Goal: Transaction & Acquisition: Purchase product/service

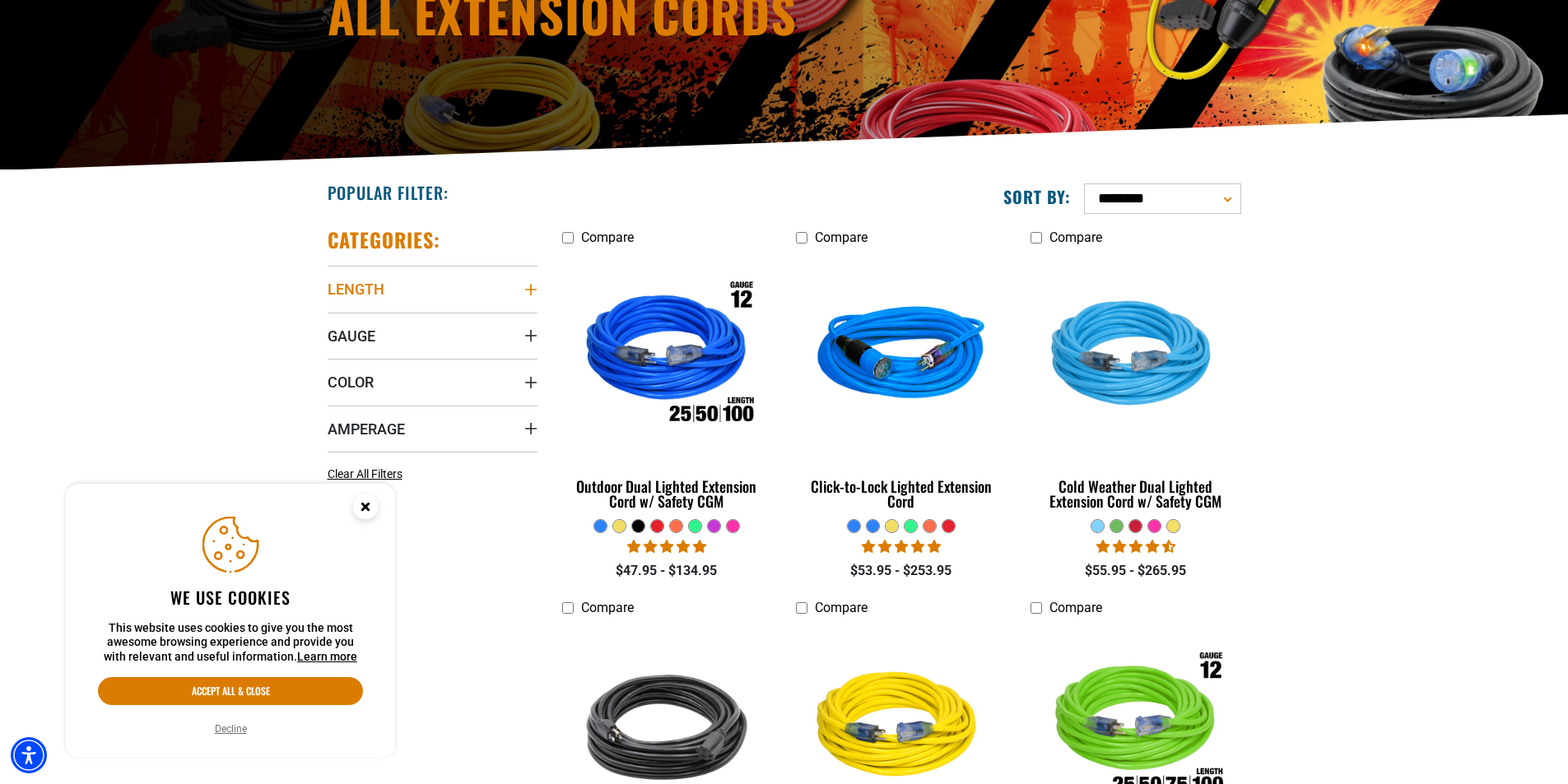
click at [533, 293] on icon "Length" at bounding box center [531, 289] width 14 height 14
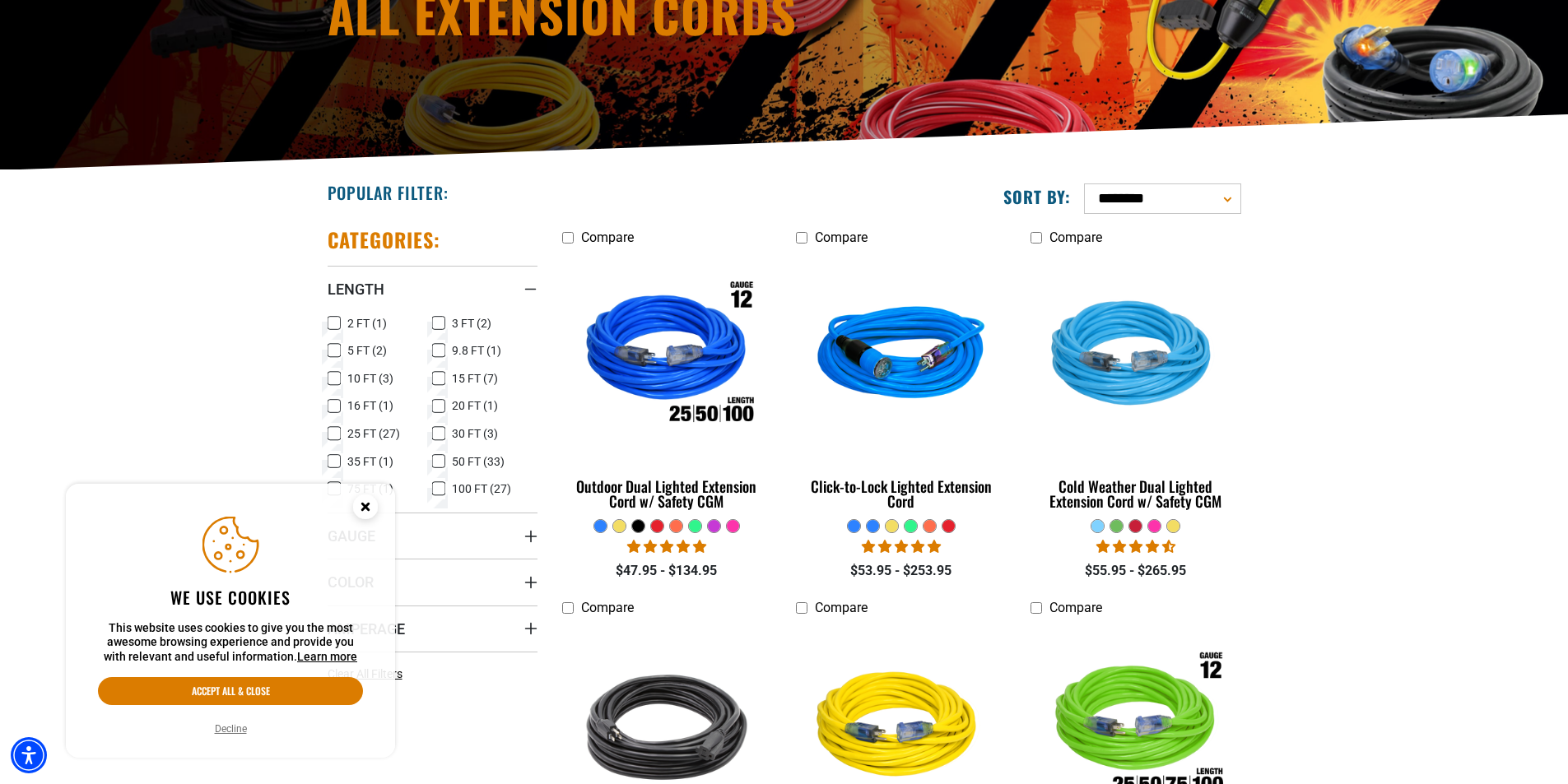
click at [442, 458] on icon at bounding box center [439, 462] width 14 height 22
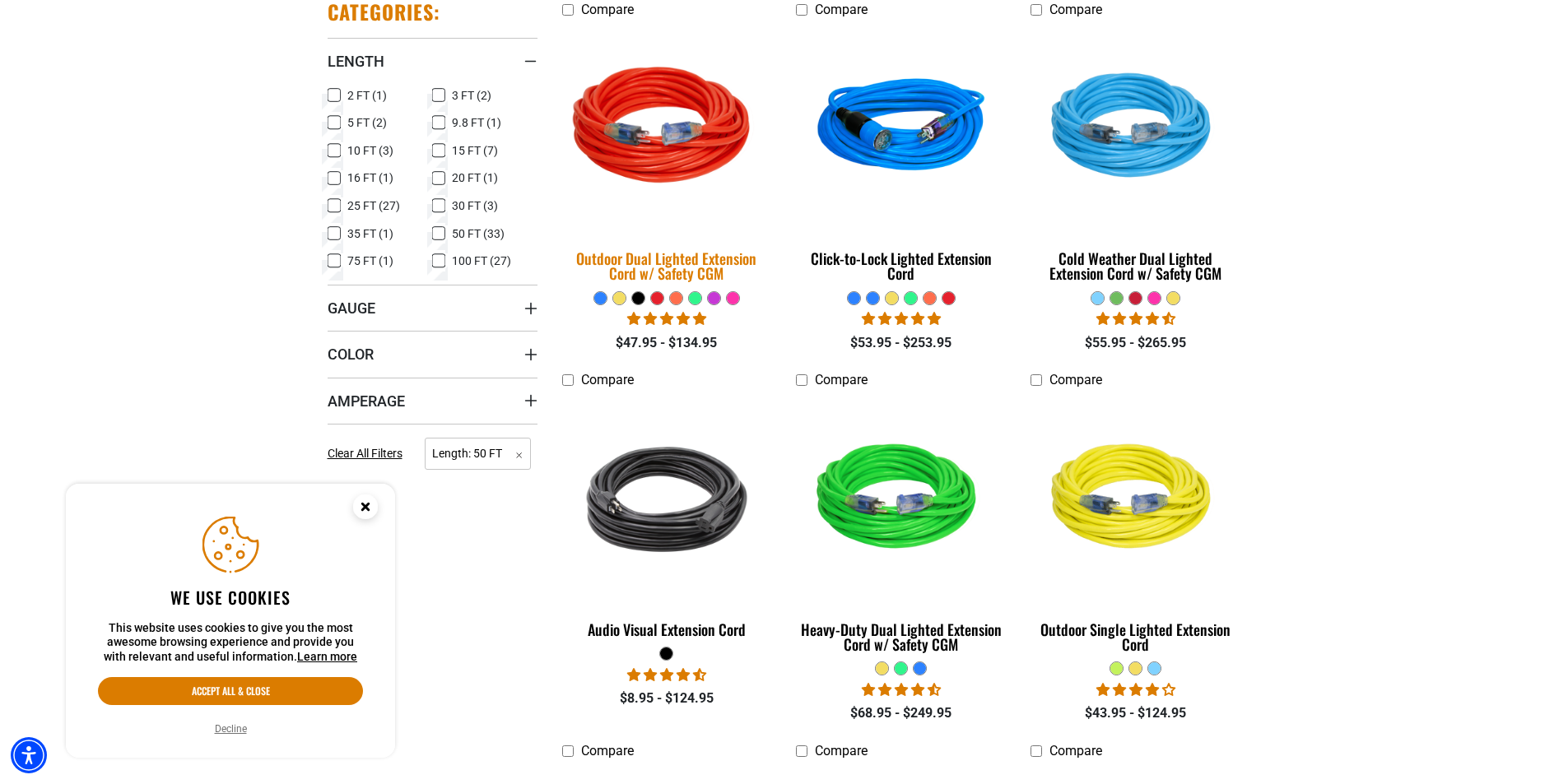
scroll to position [494, 0]
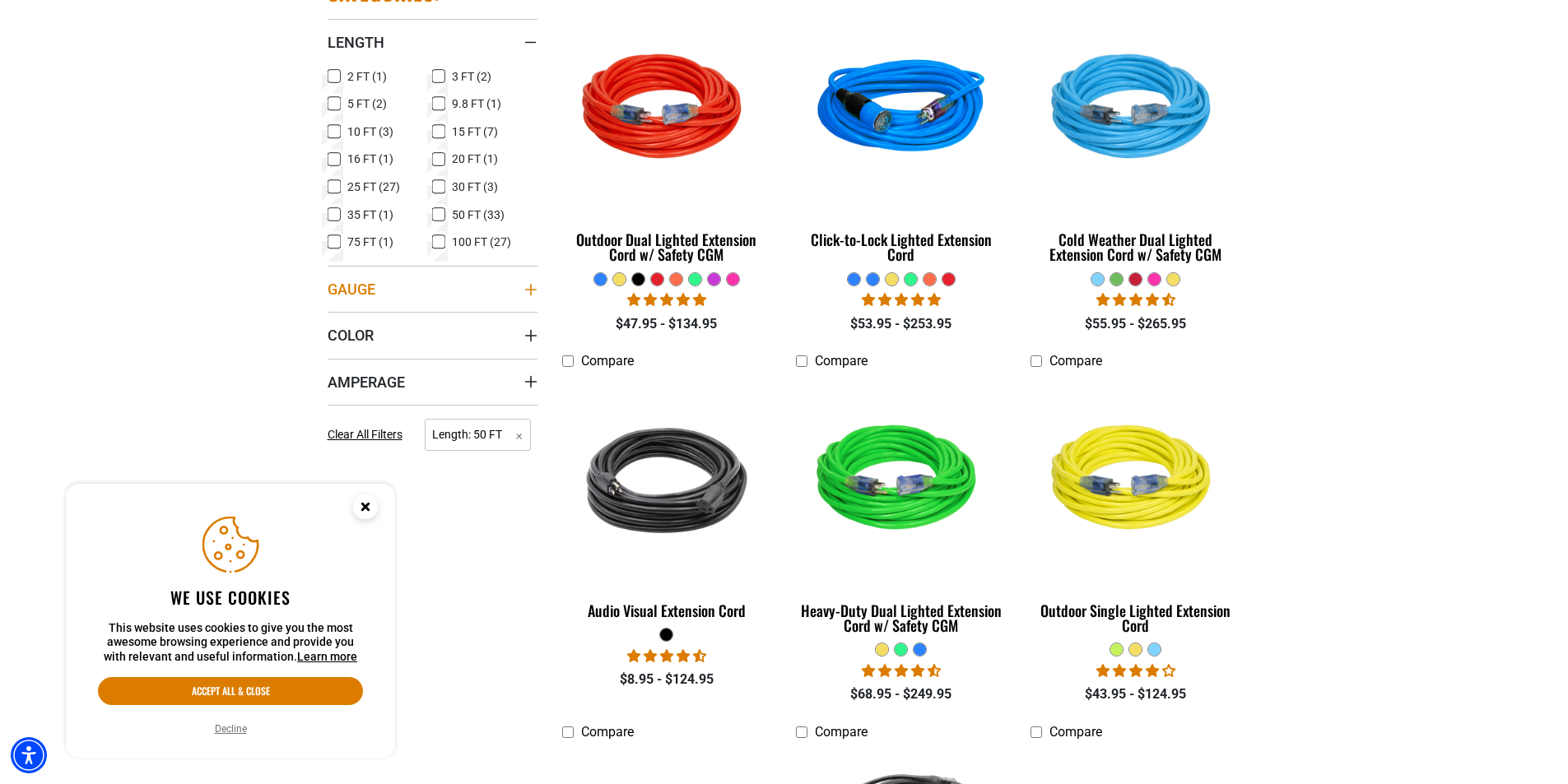
click at [533, 289] on icon "Gauge" at bounding box center [530, 288] width 12 height 12
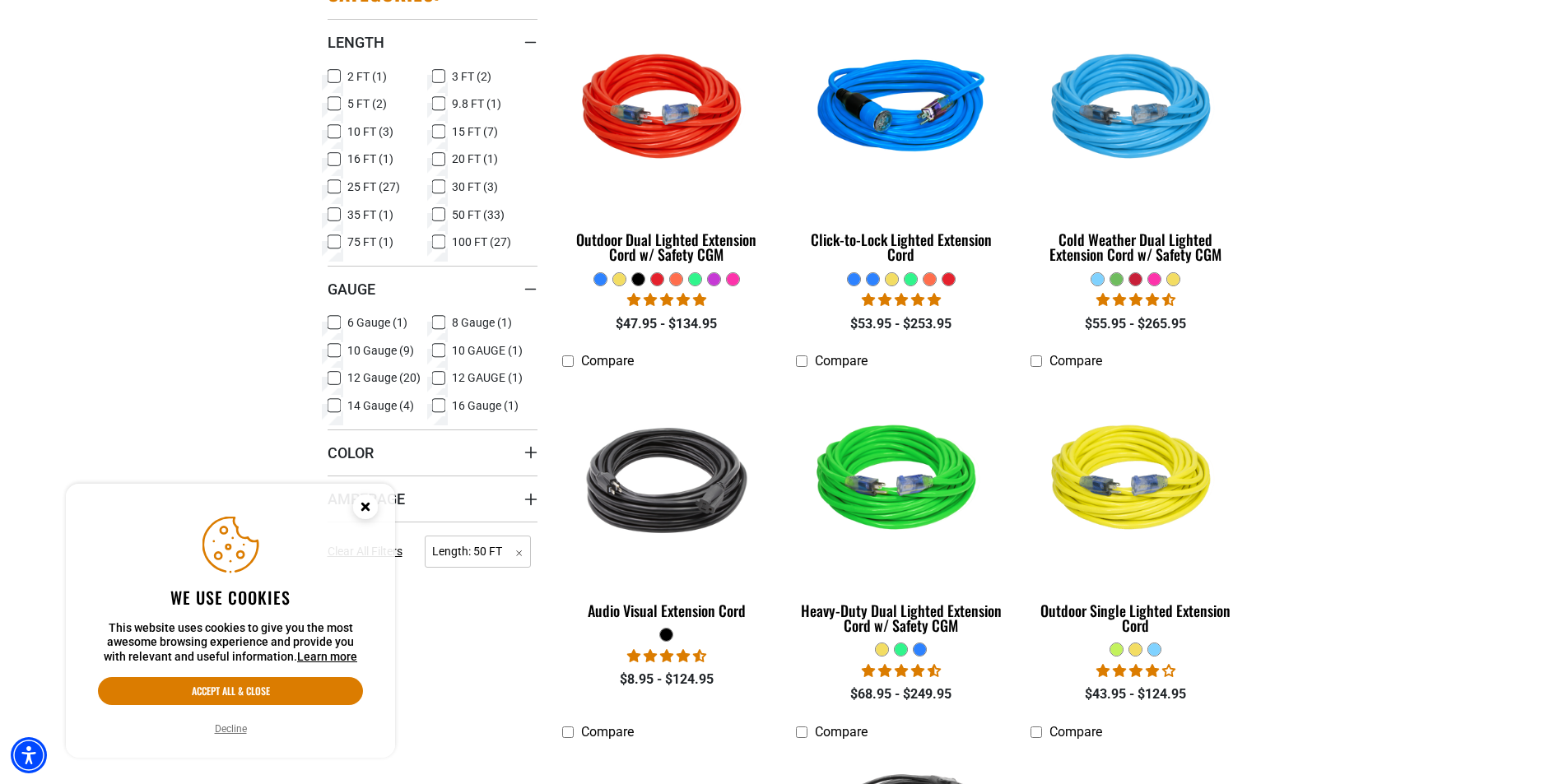
click at [340, 352] on rect at bounding box center [334, 350] width 14 height 14
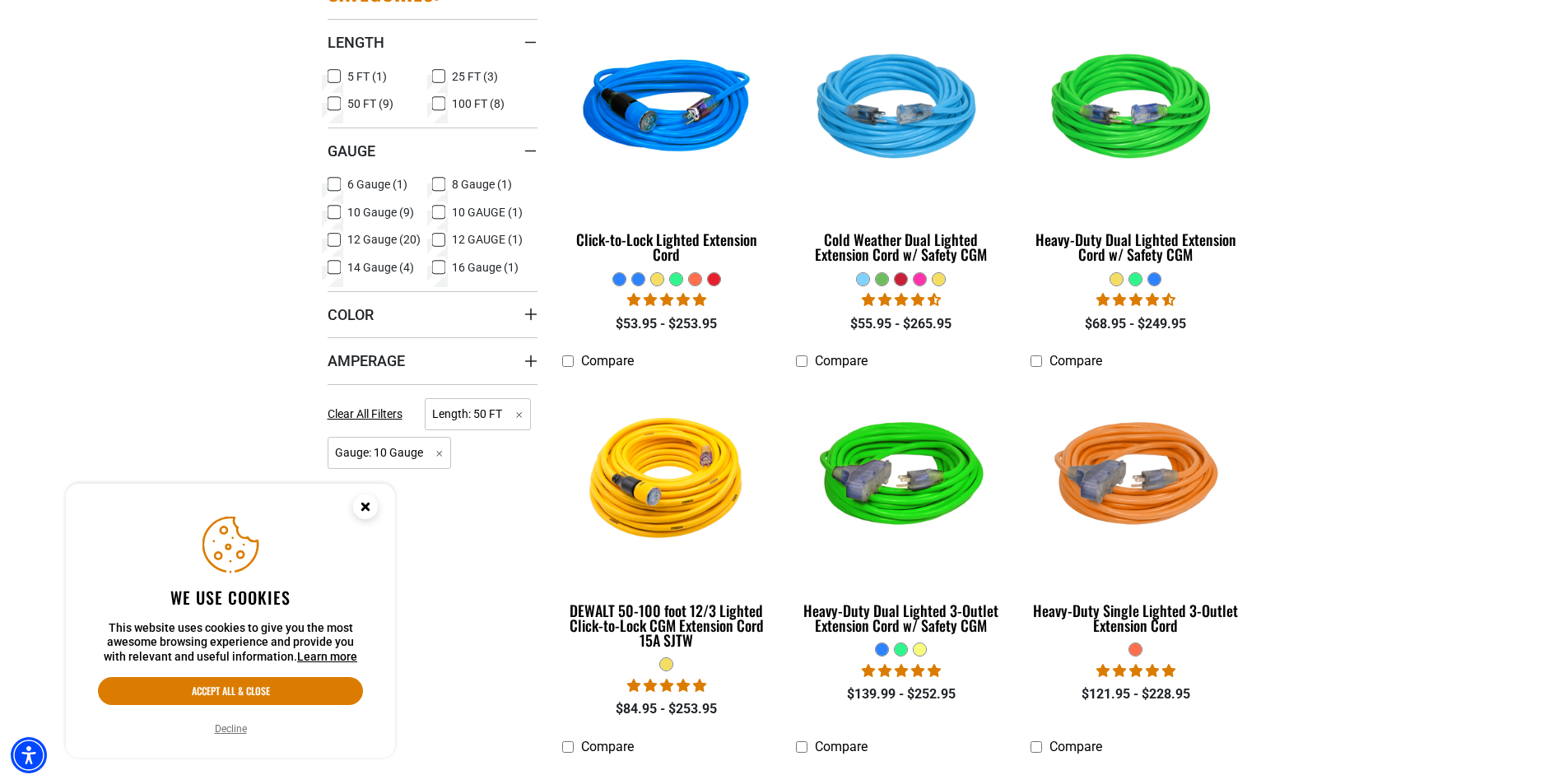
click at [920, 279] on div at bounding box center [920, 279] width 13 height 13
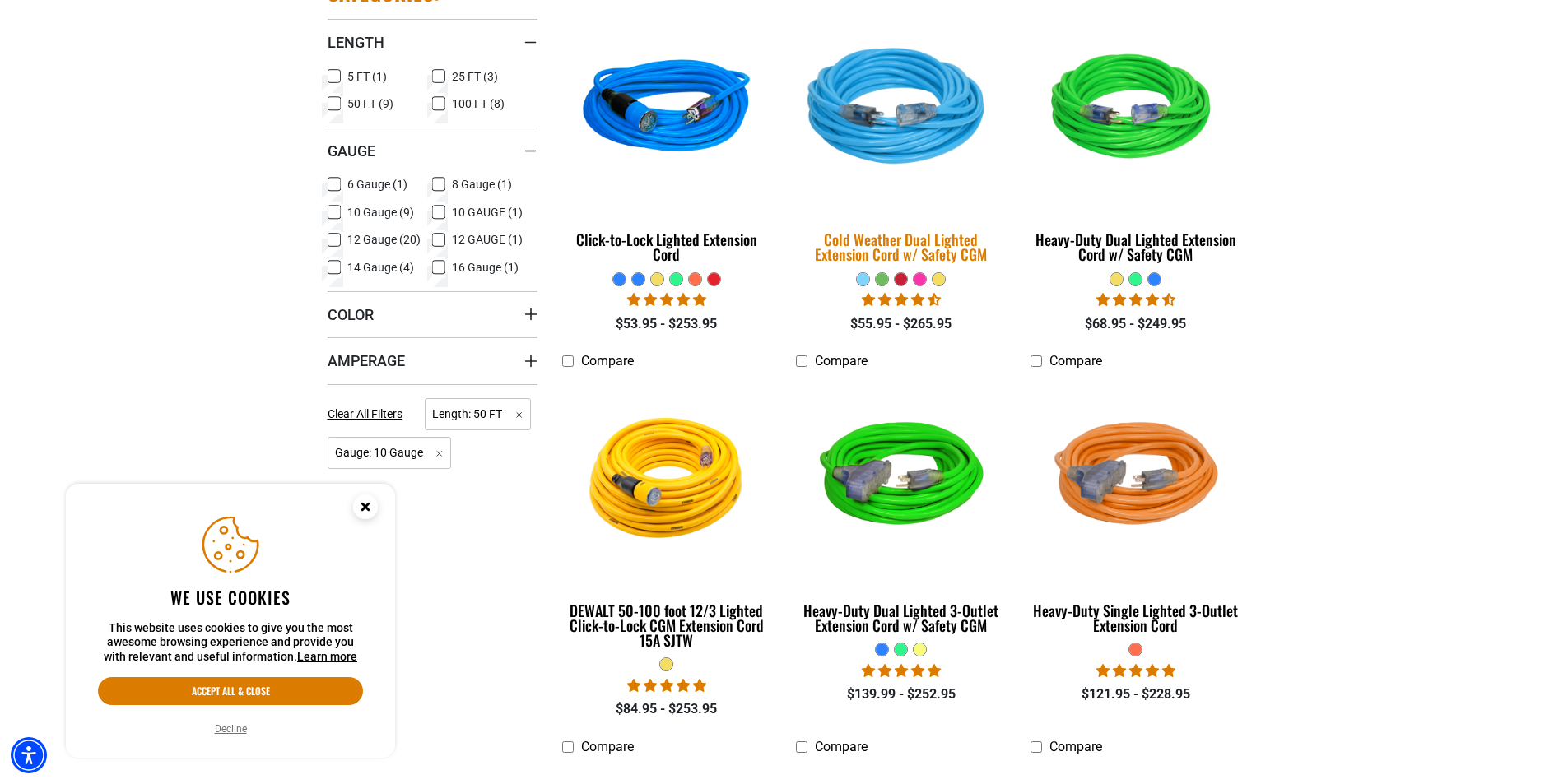
click at [902, 251] on div "Cold Weather Dual Lighted Extension Cord w/ Safety CGM" at bounding box center [901, 247] width 210 height 30
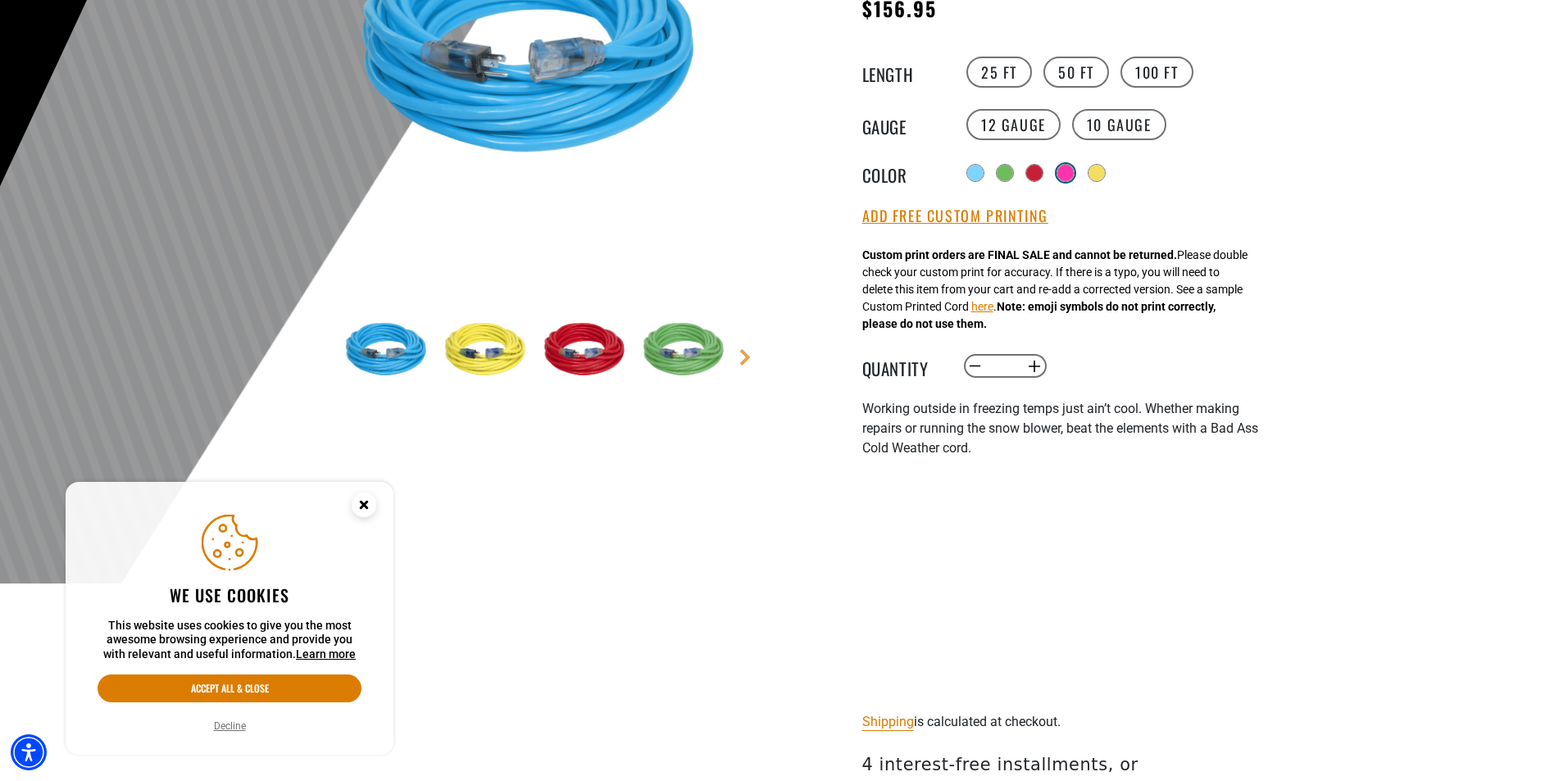
click at [1063, 176] on div at bounding box center [1065, 173] width 16 height 16
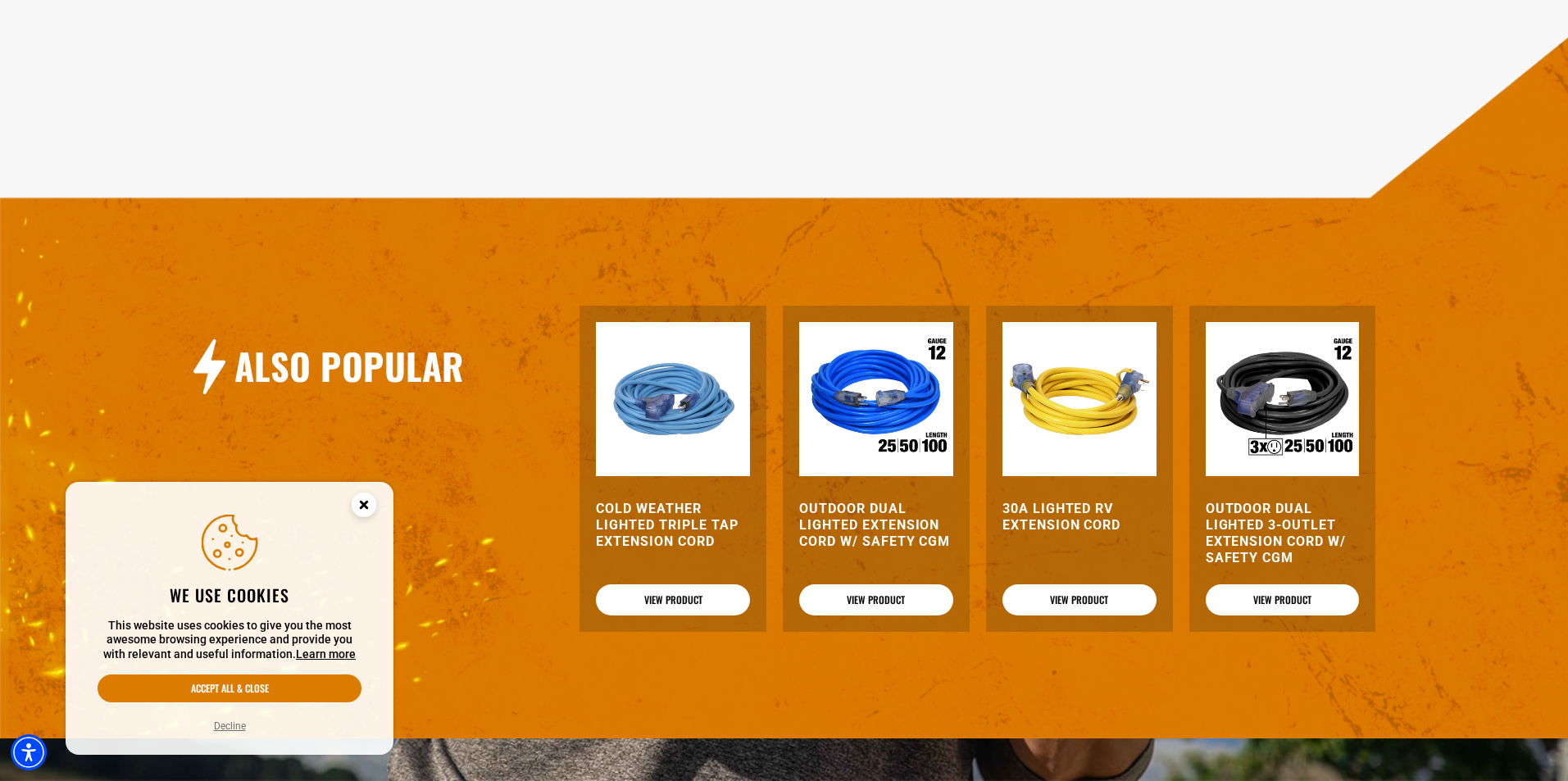
scroll to position [1967, 0]
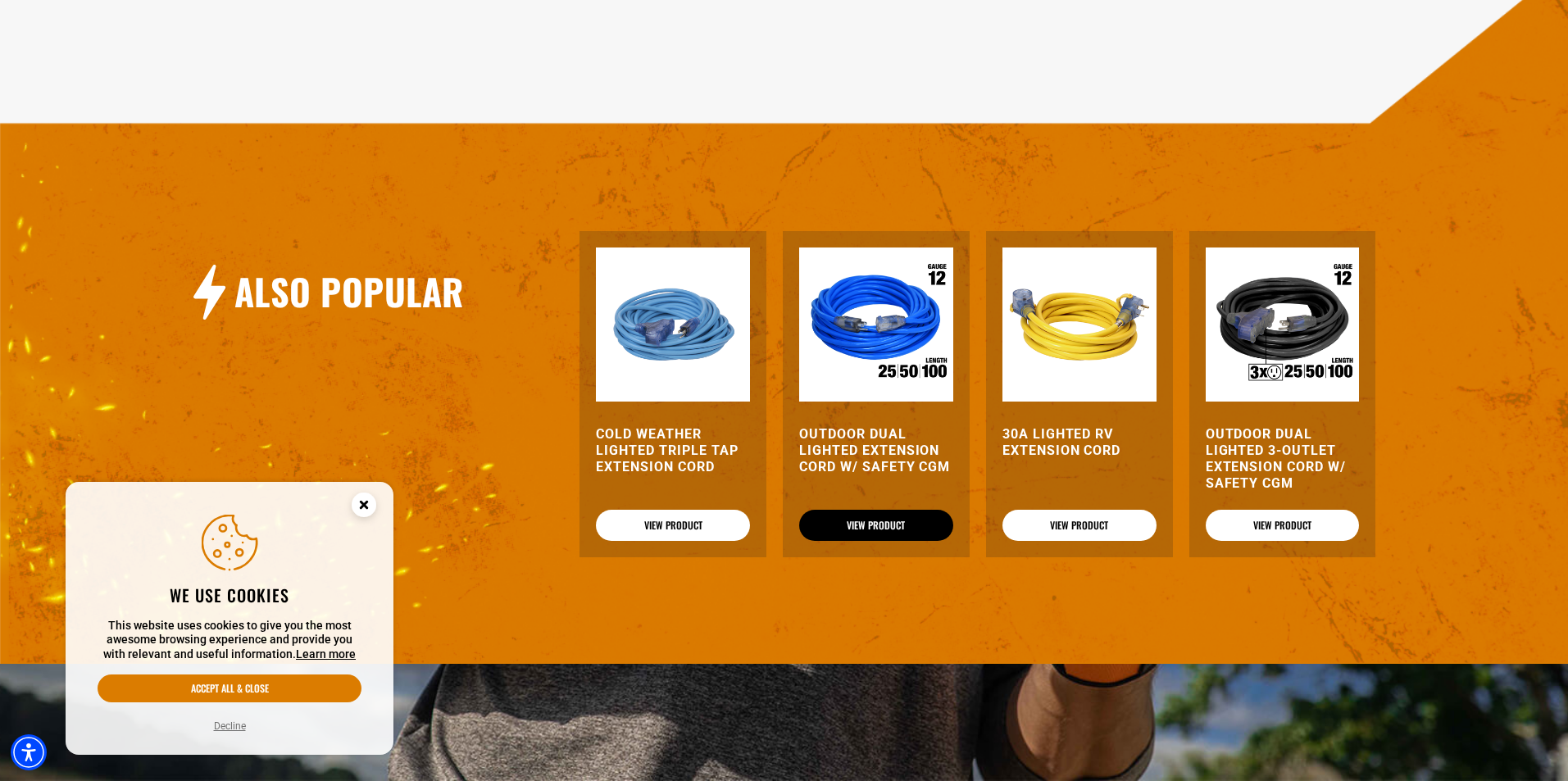
click at [886, 510] on link "View Product" at bounding box center [875, 525] width 154 height 32
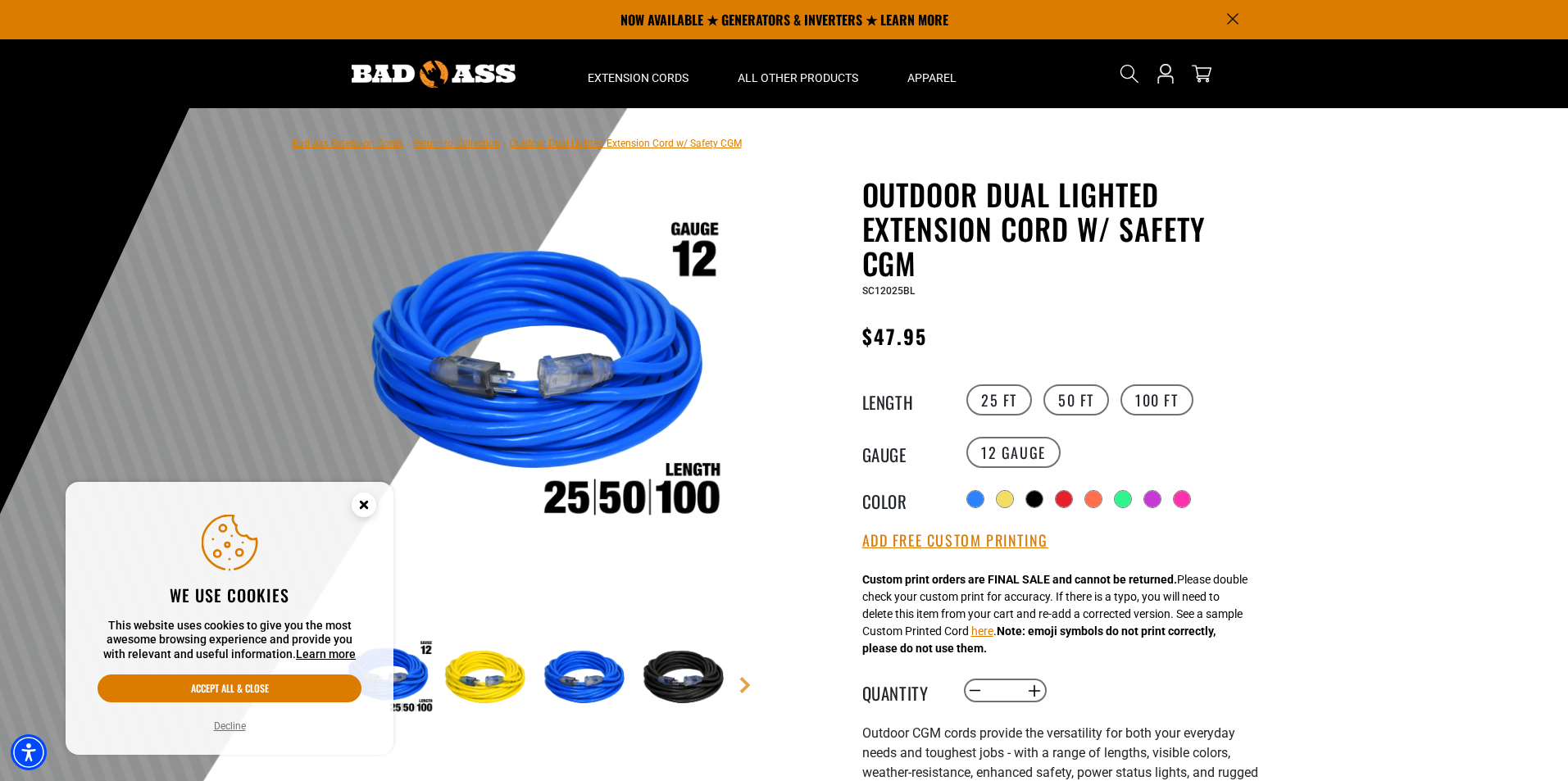
scroll to position [82, 0]
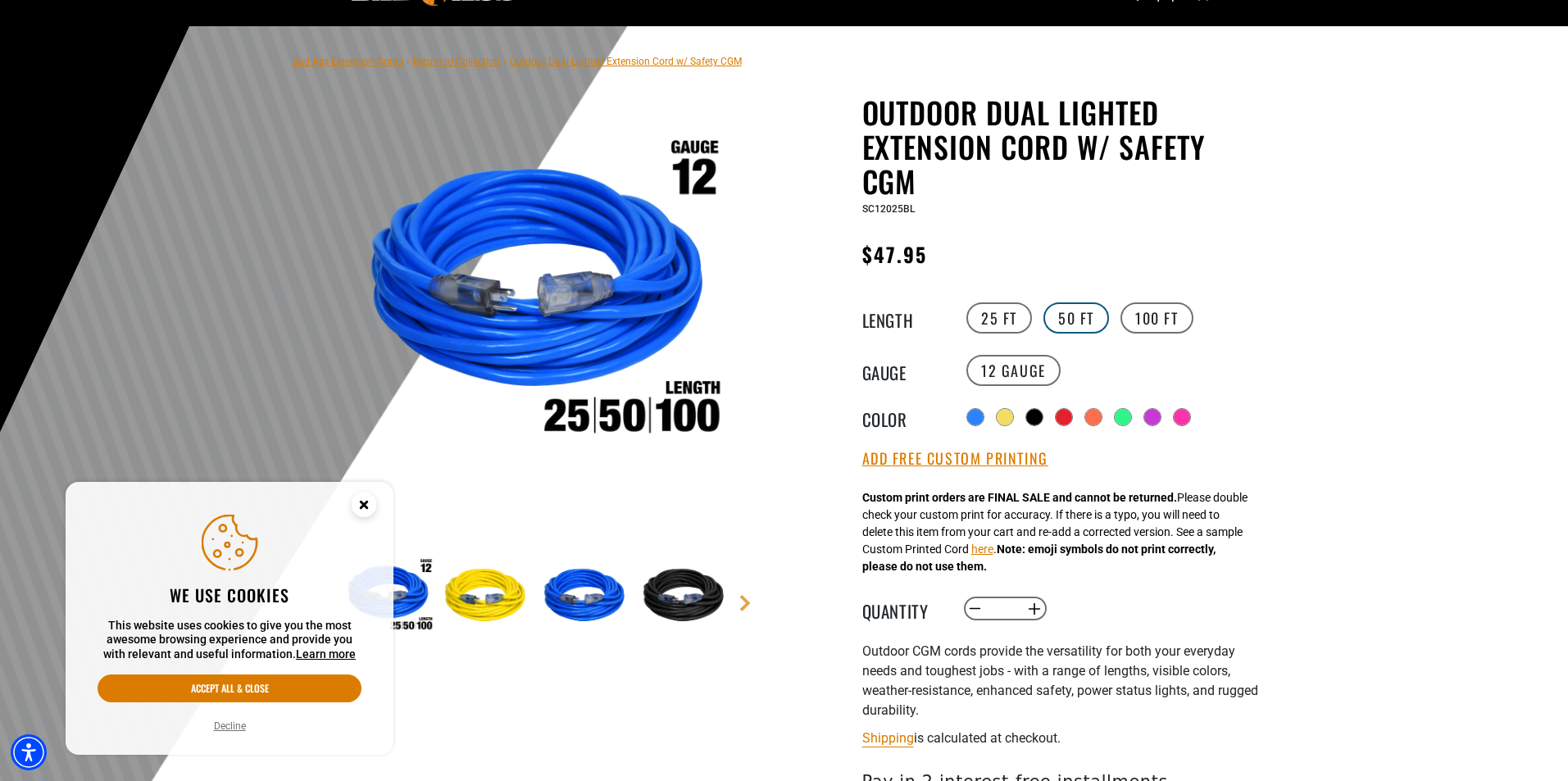
click at [1068, 318] on label "50 FT" at bounding box center [1075, 318] width 66 height 32
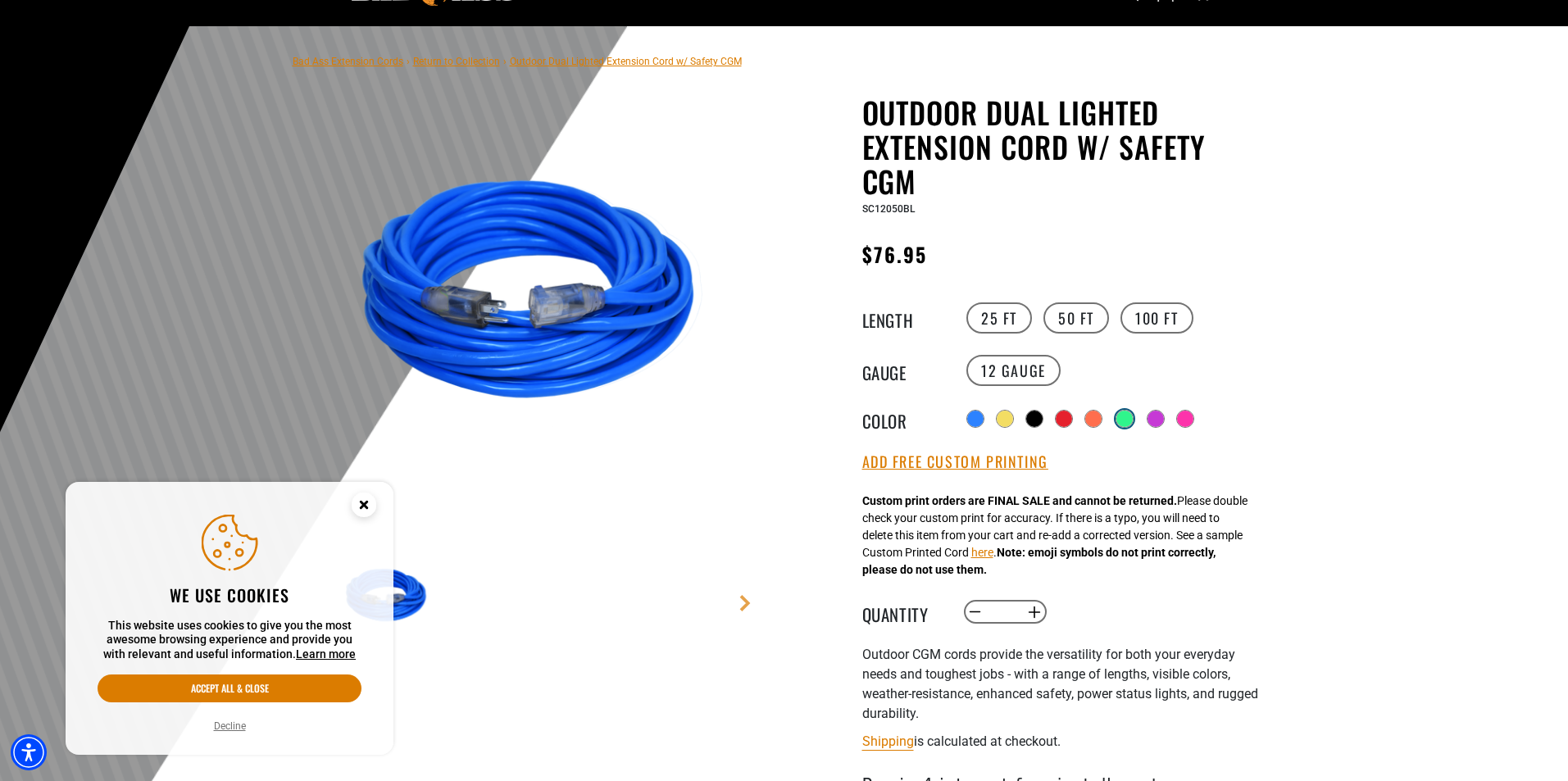
click at [1124, 413] on div at bounding box center [1124, 419] width 16 height 16
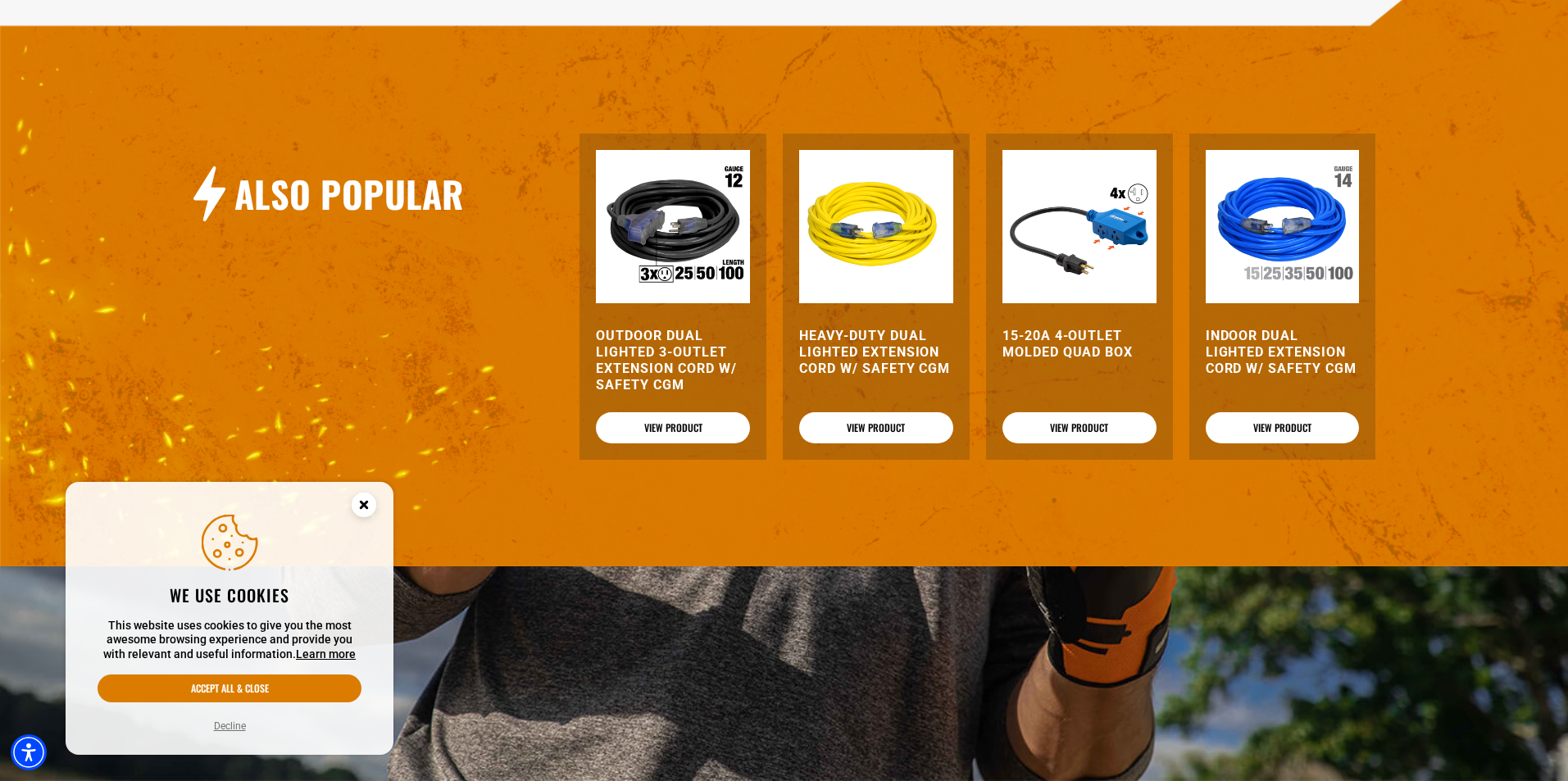
scroll to position [1885, 0]
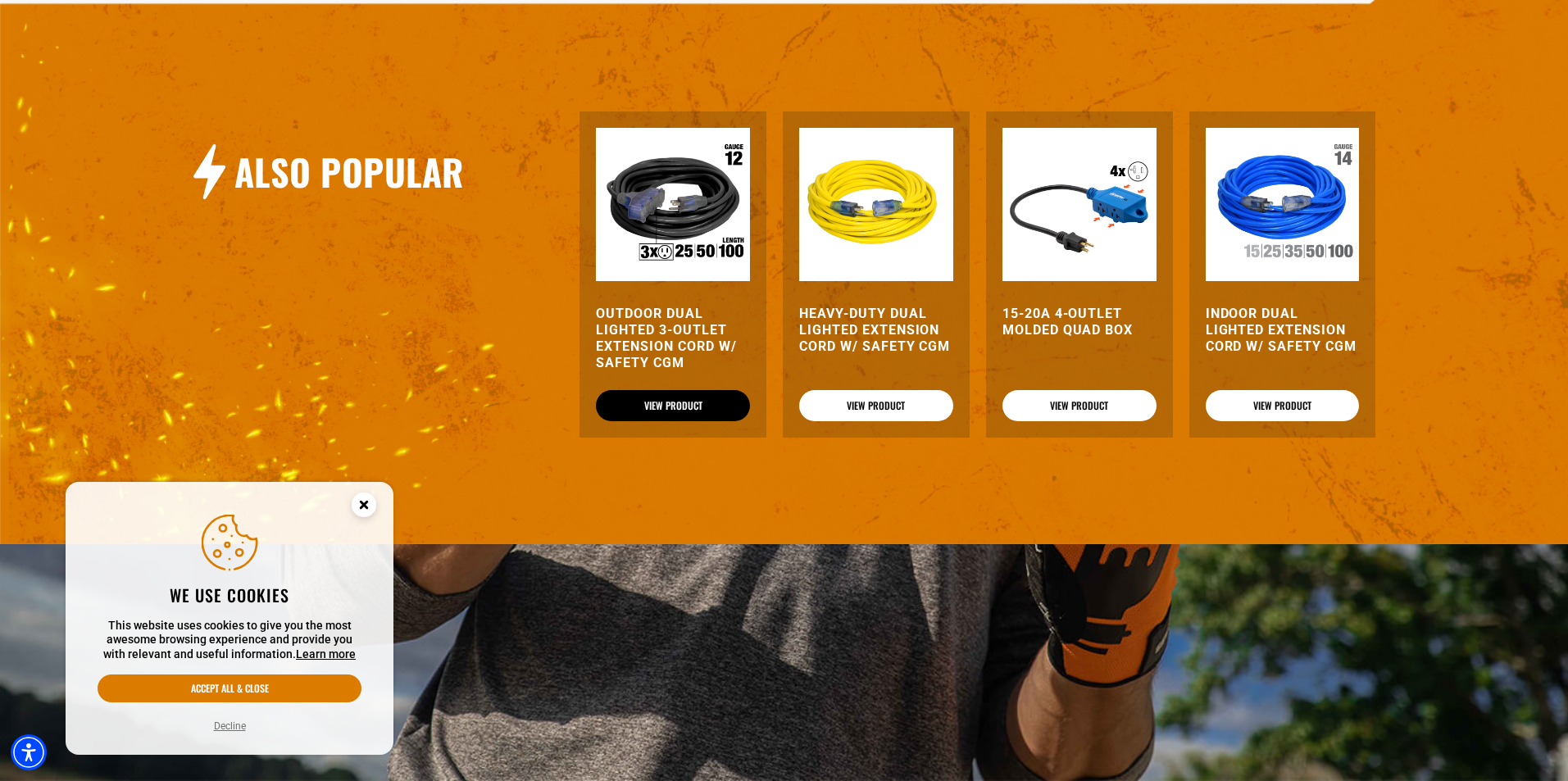
click at [692, 402] on link "View Product" at bounding box center [672, 405] width 154 height 32
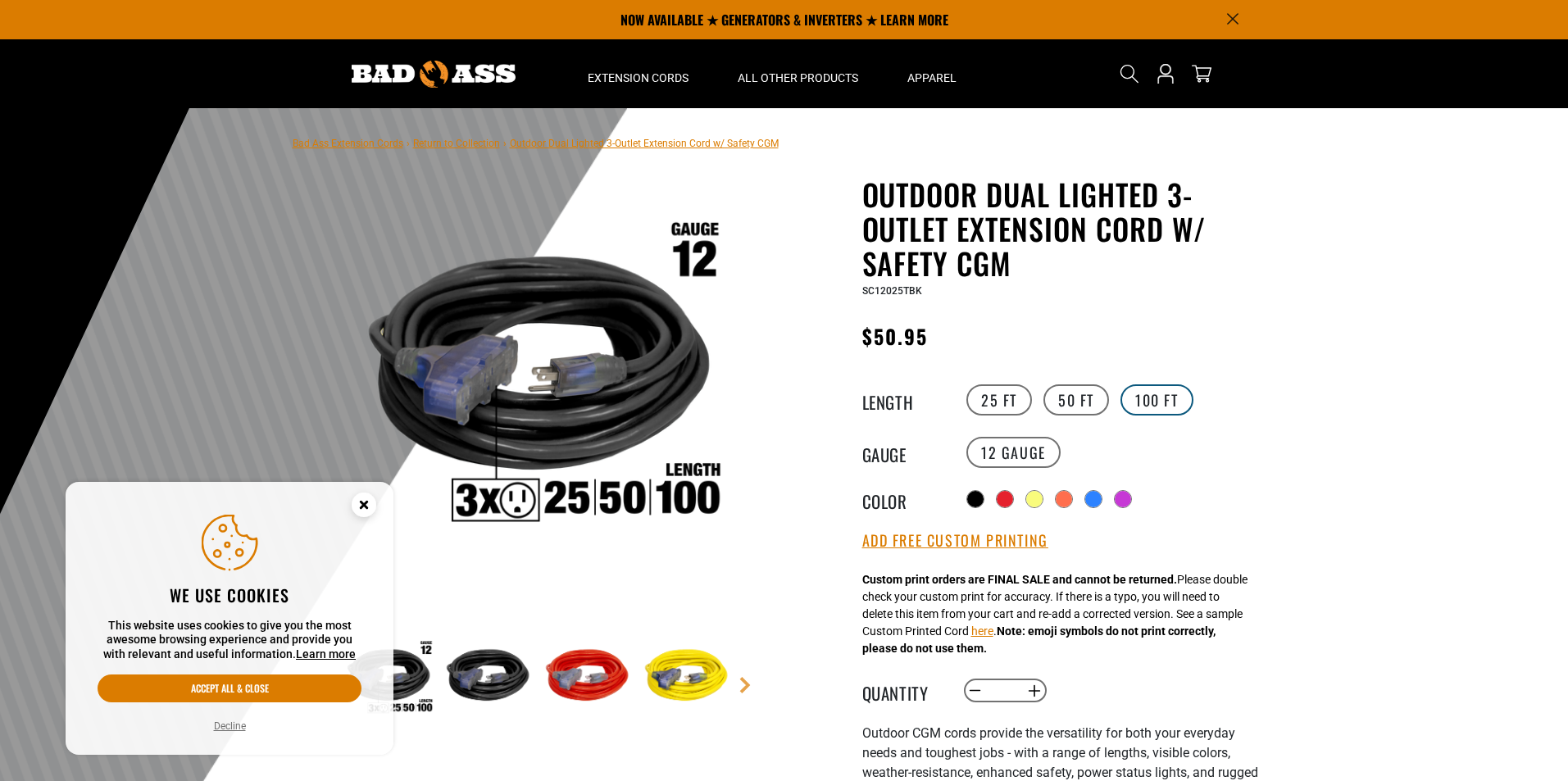
click at [1140, 398] on label "100 FT" at bounding box center [1156, 400] width 73 height 32
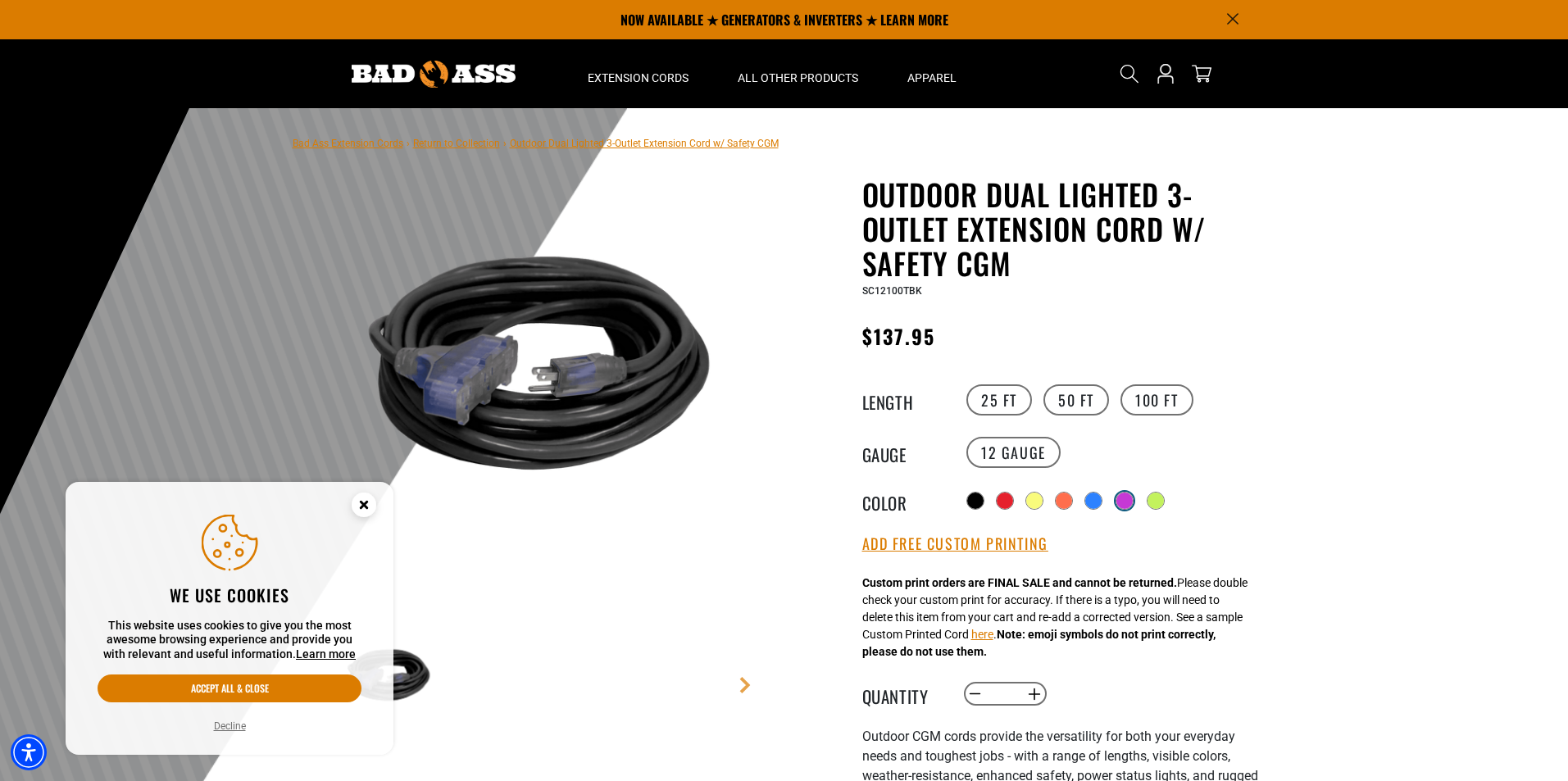
click at [1132, 493] on div at bounding box center [1124, 501] width 16 height 16
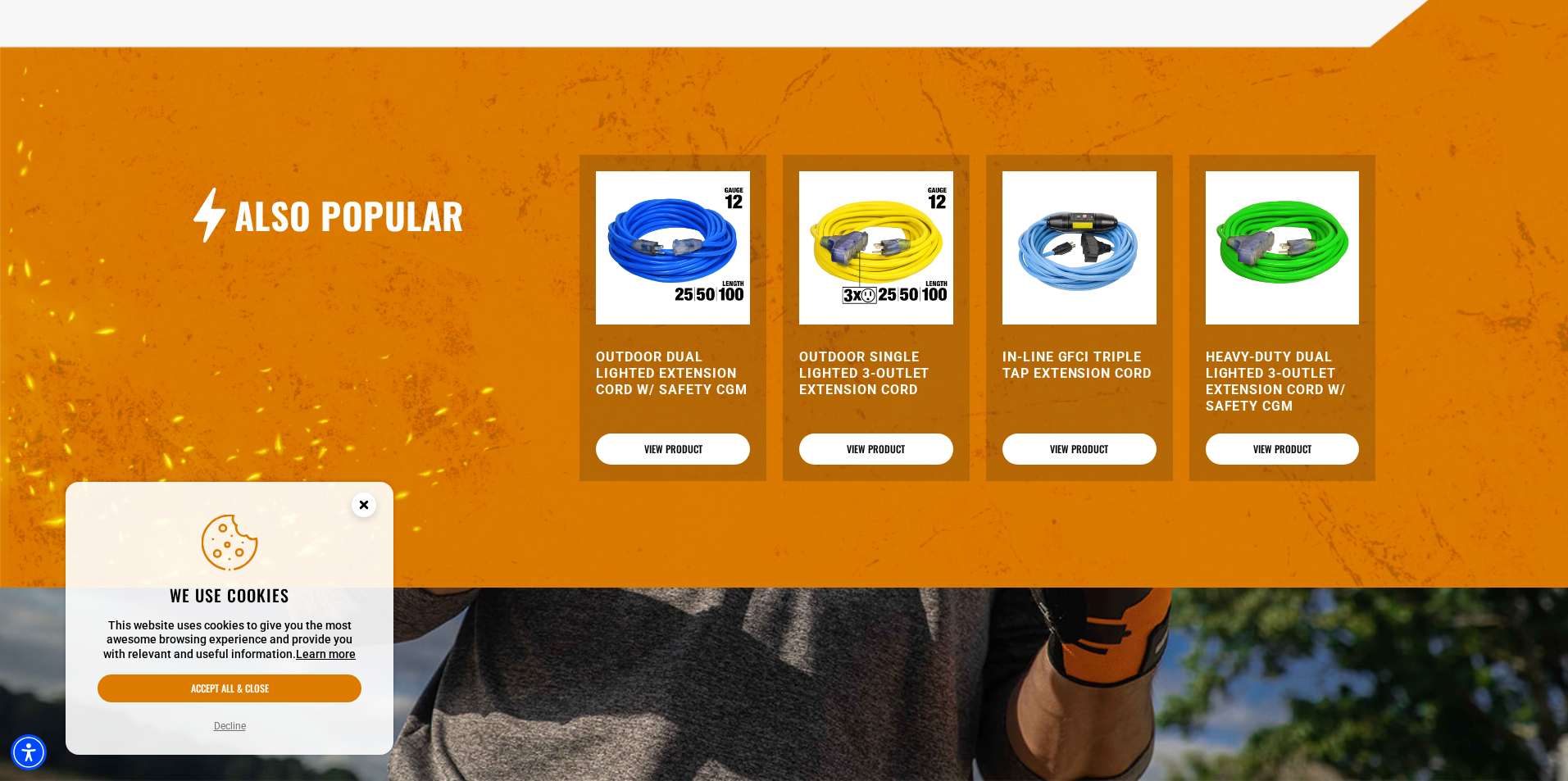
scroll to position [1885, 0]
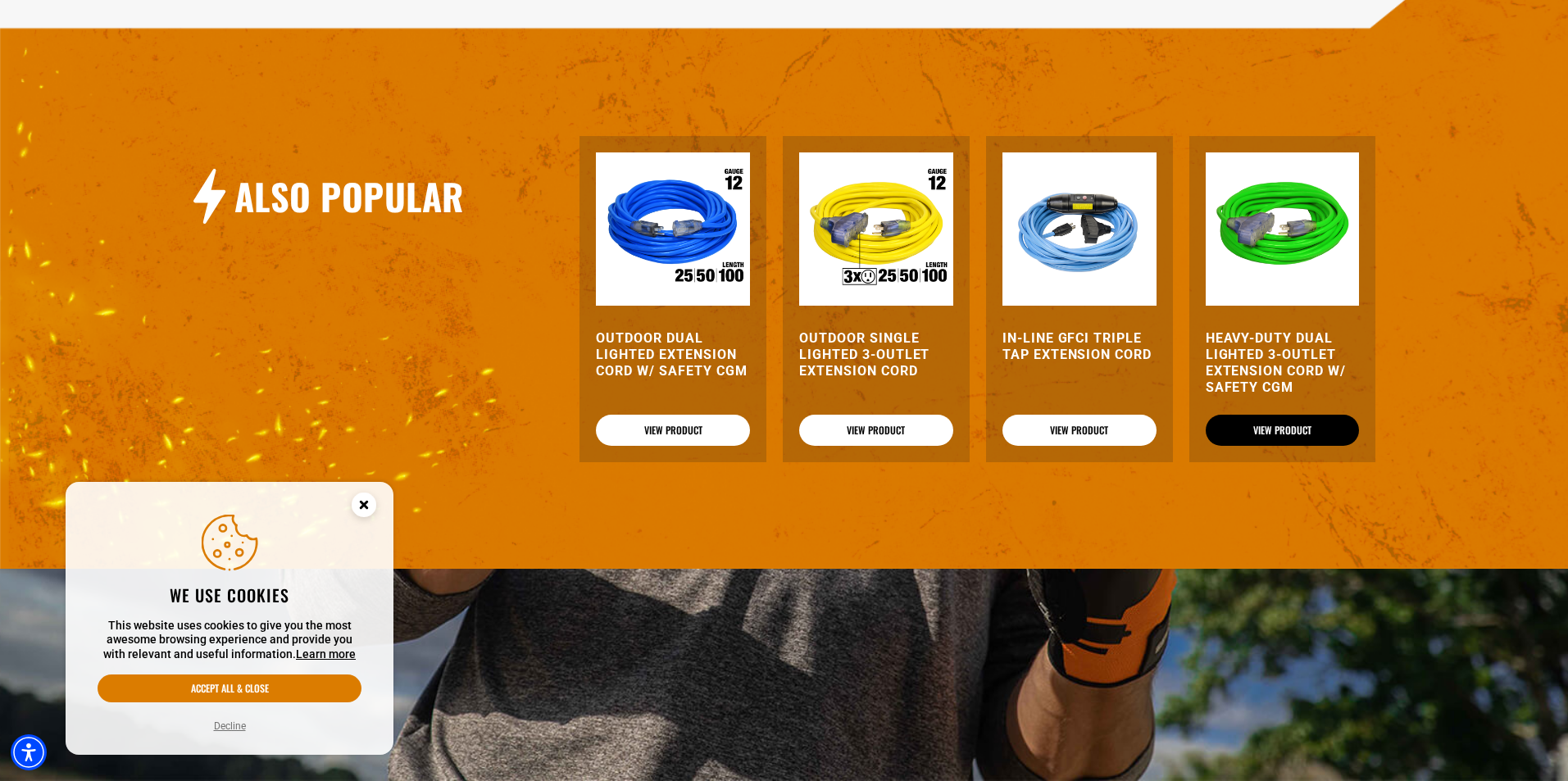
click at [1278, 437] on link "View Product" at bounding box center [1282, 430] width 154 height 32
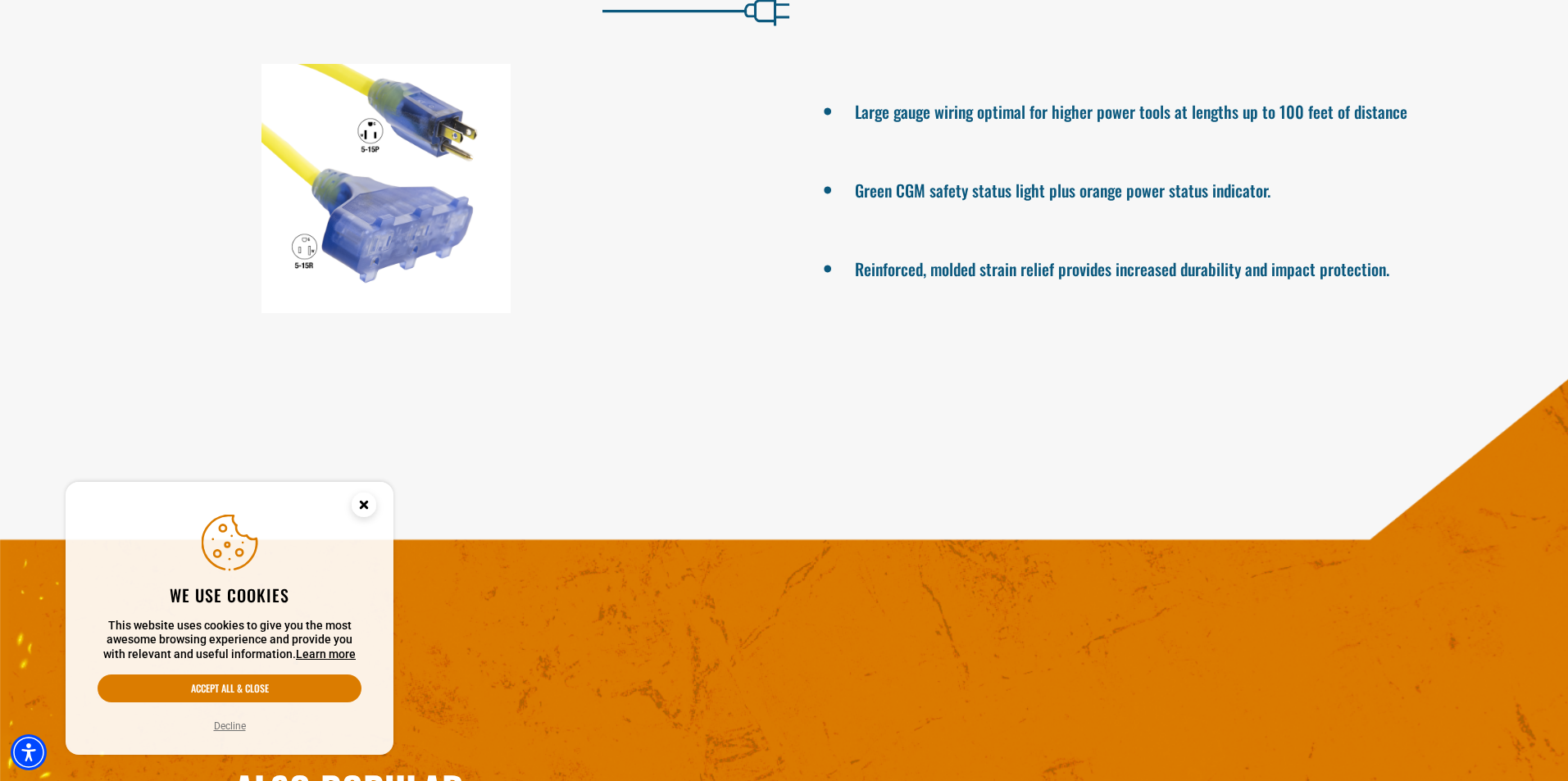
scroll to position [1230, 0]
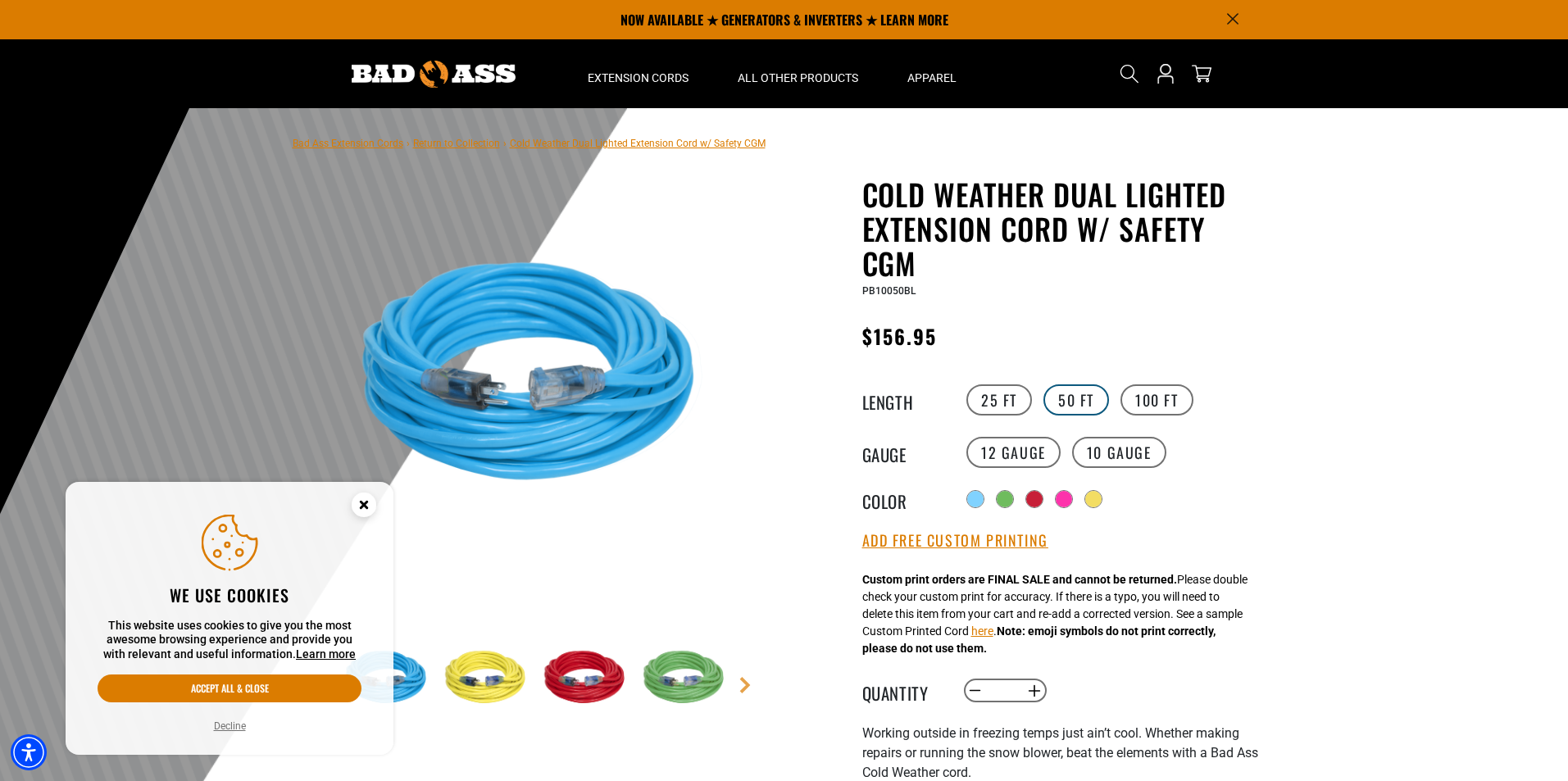
click at [1083, 395] on label "50 FT" at bounding box center [1075, 400] width 66 height 32
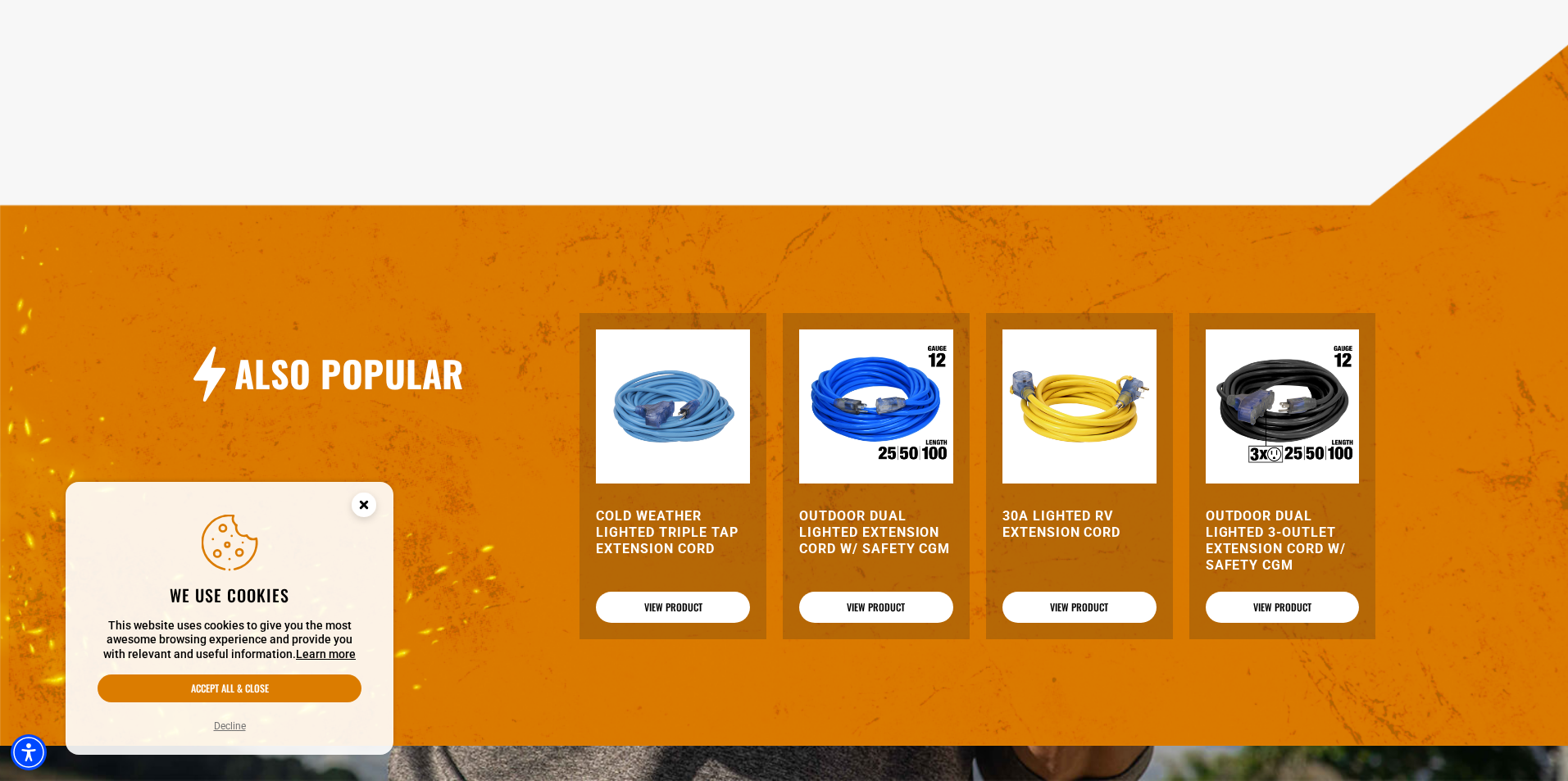
scroll to position [1967, 0]
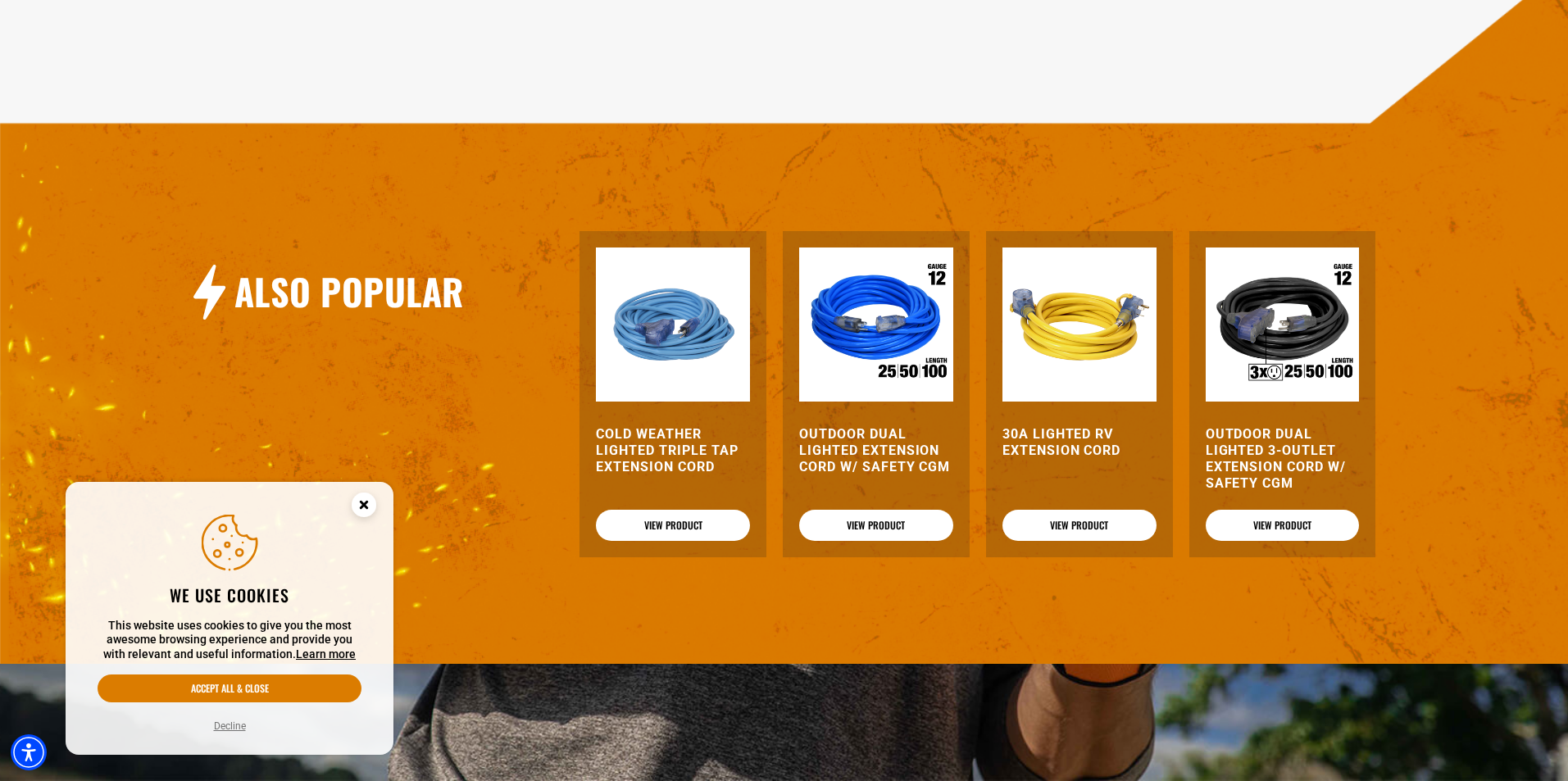
click at [1248, 317] on img at bounding box center [1282, 324] width 154 height 154
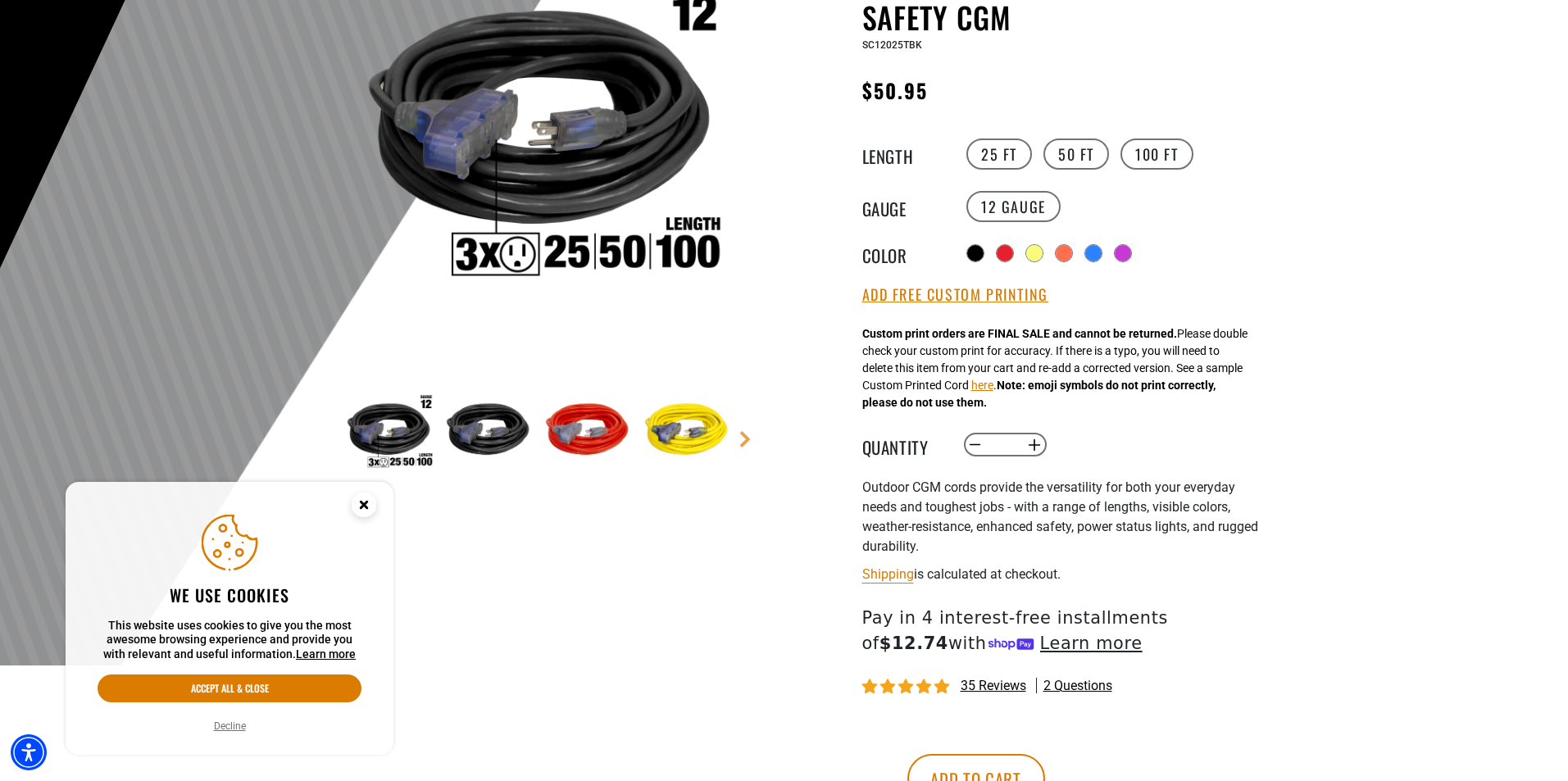
scroll to position [328, 0]
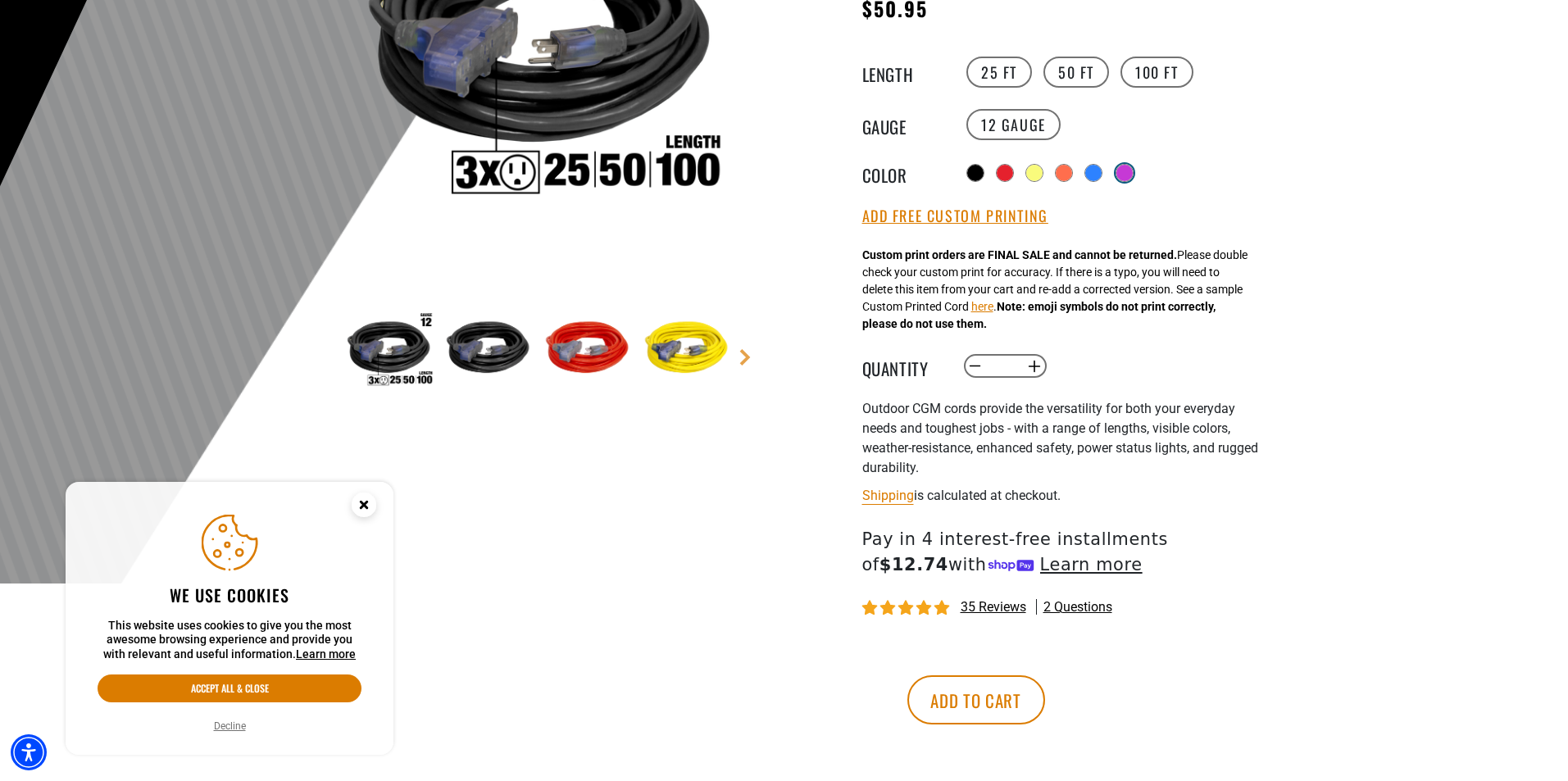
click at [1122, 172] on div at bounding box center [1124, 173] width 18 height 18
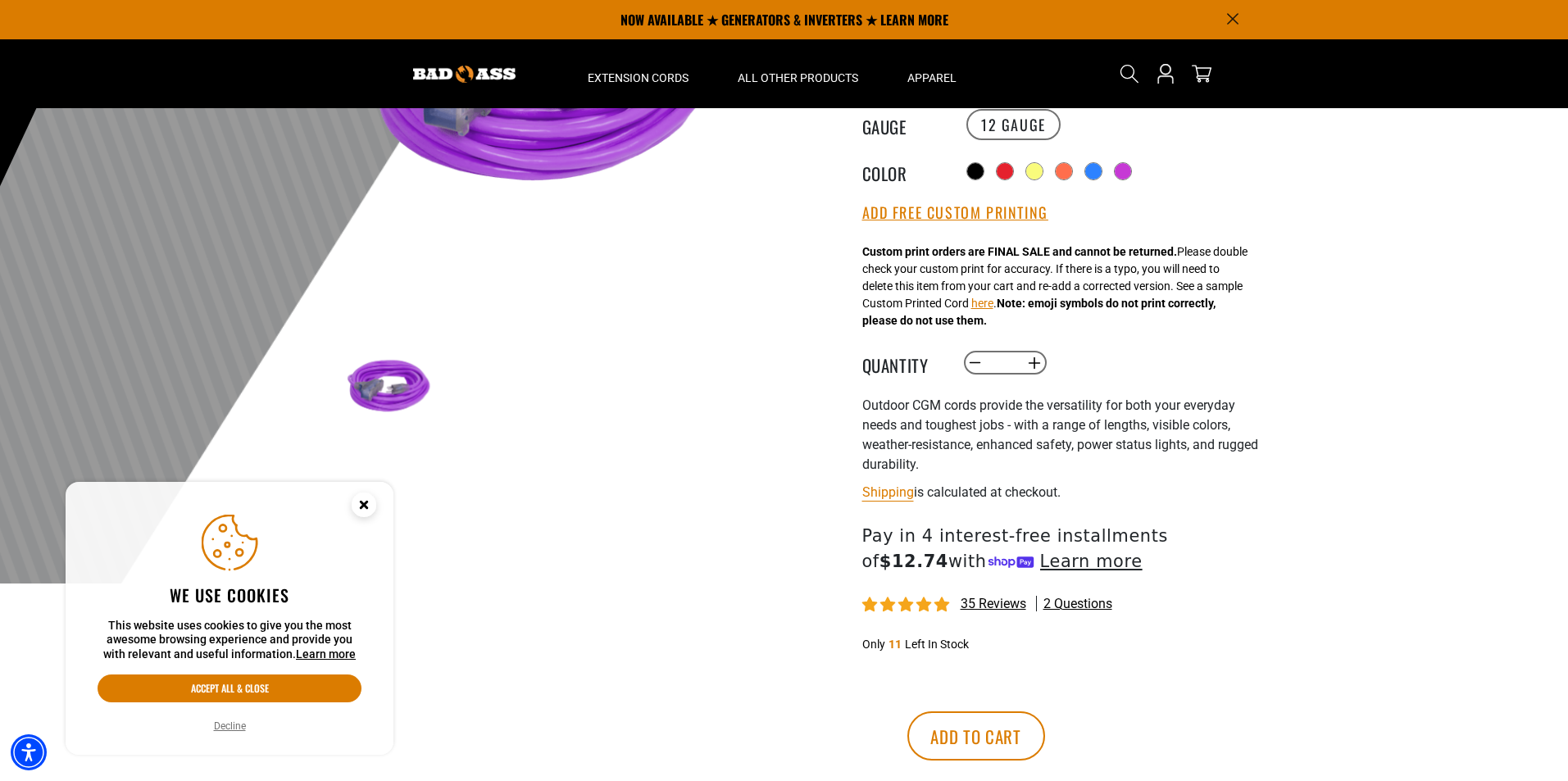
scroll to position [246, 0]
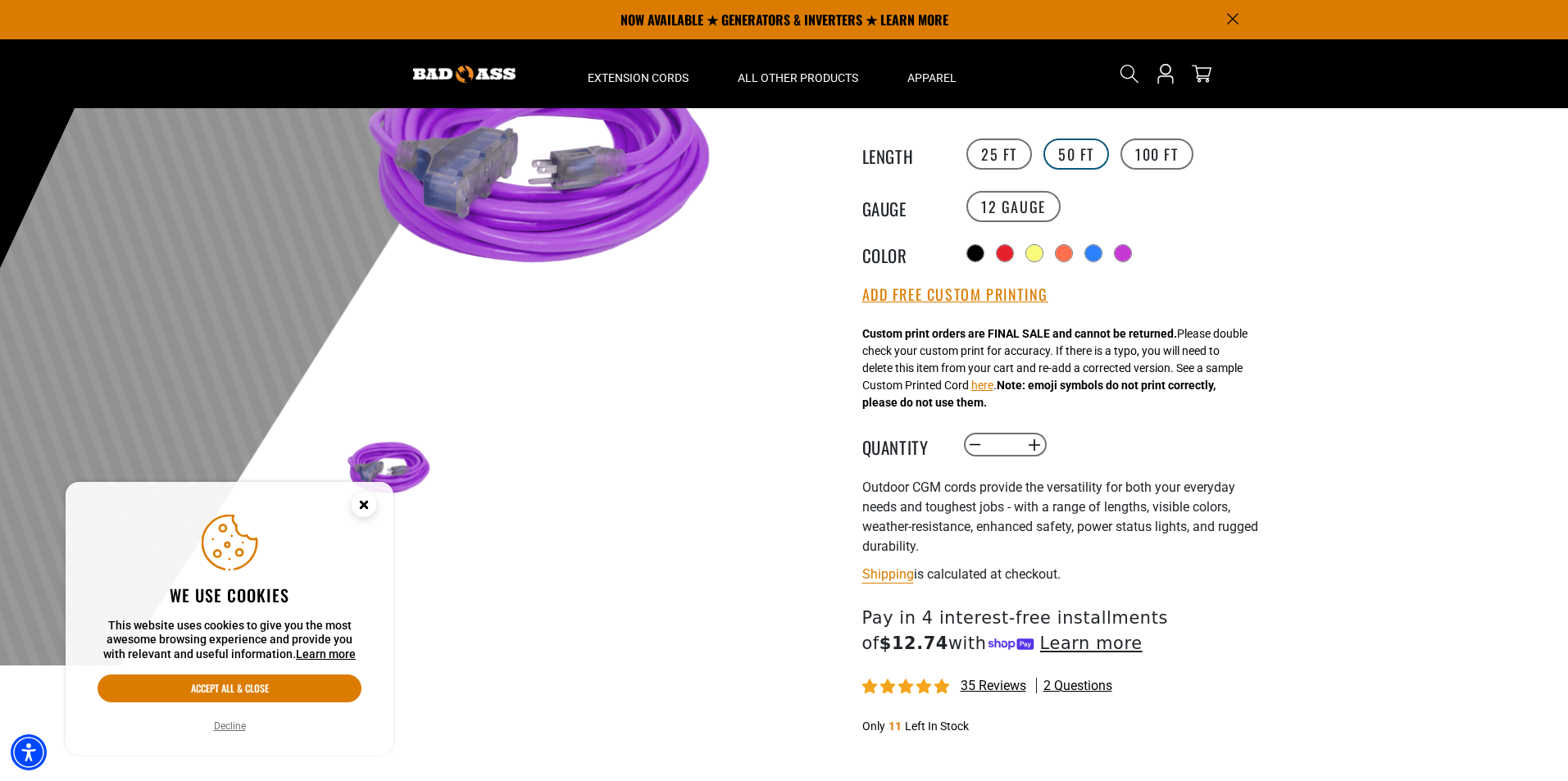
click at [1081, 159] on label "50 FT" at bounding box center [1075, 154] width 66 height 32
click at [1130, 164] on label "100 FT" at bounding box center [1156, 154] width 73 height 32
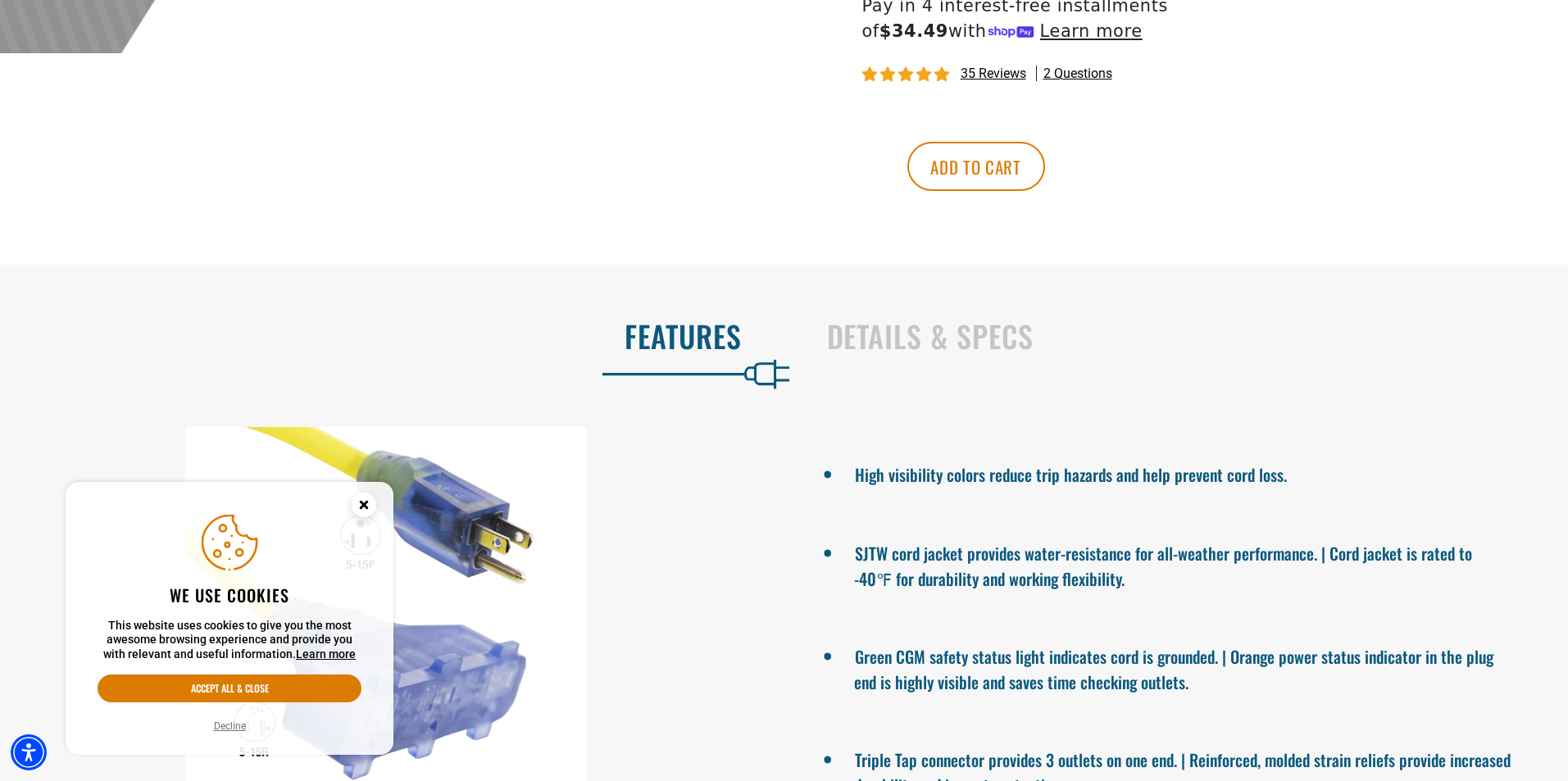
scroll to position [902, 0]
